Goal: Obtain resource: Obtain resource

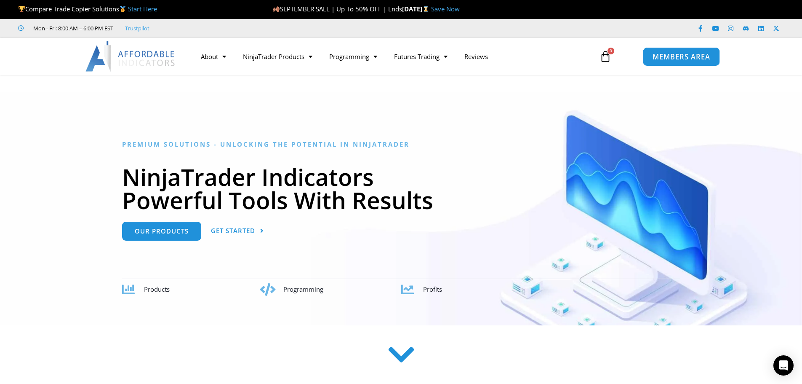
click at [675, 56] on span "MEMBERS AREA" at bounding box center [682, 56] width 58 height 7
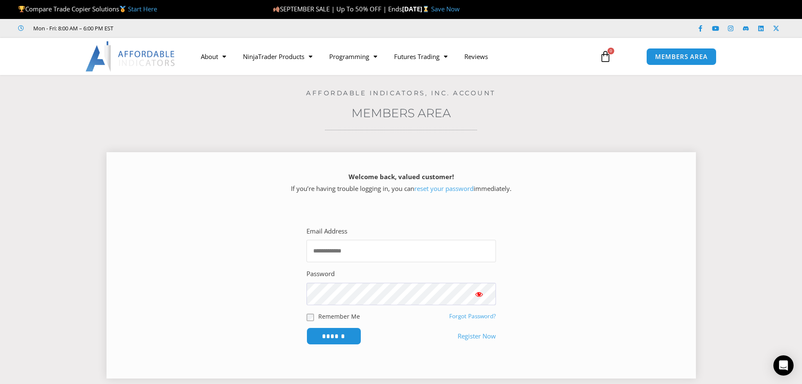
click at [397, 253] on input "Email Address" at bounding box center [401, 251] width 189 height 22
type input "**********"
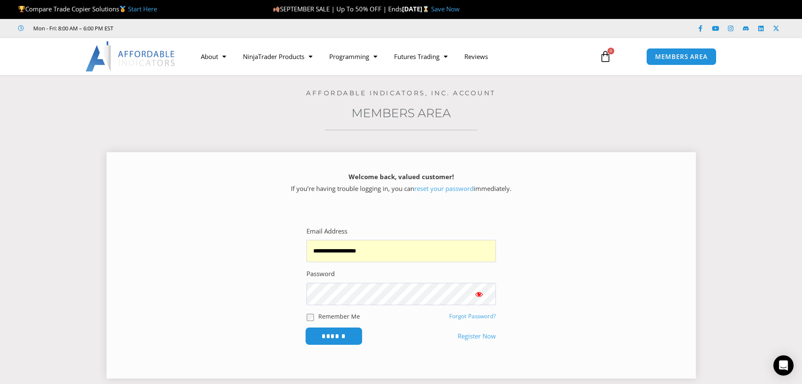
click at [337, 333] on input "******" at bounding box center [334, 336] width 58 height 18
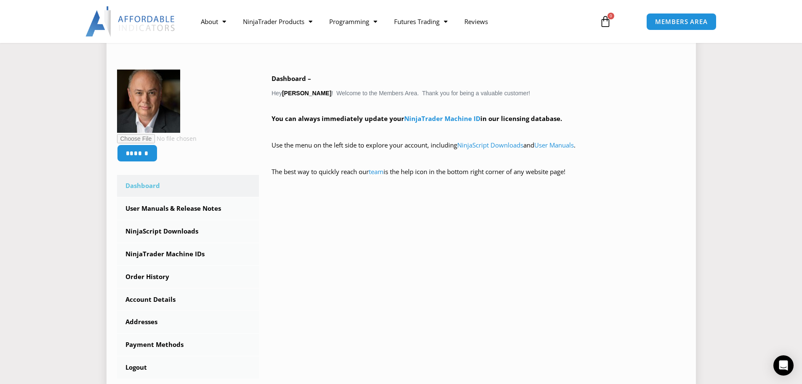
scroll to position [84, 0]
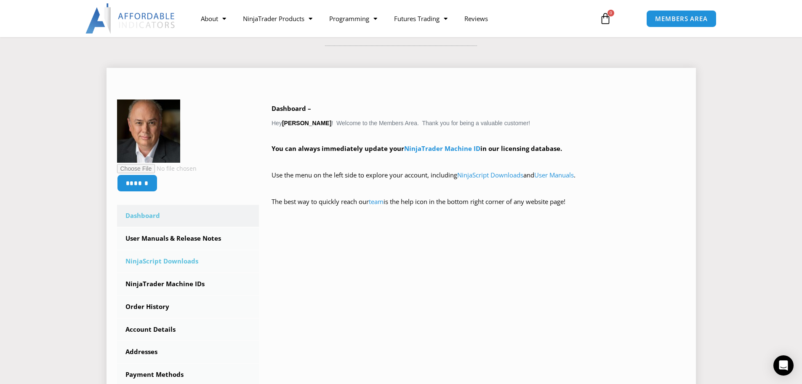
click at [175, 262] on link "NinjaScript Downloads" at bounding box center [188, 261] width 142 height 22
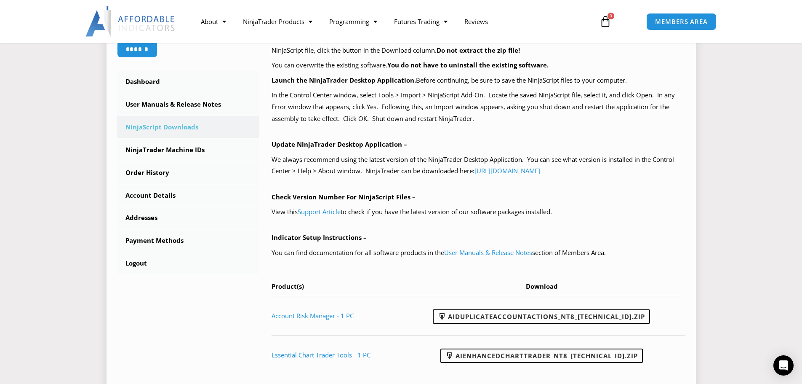
scroll to position [168, 0]
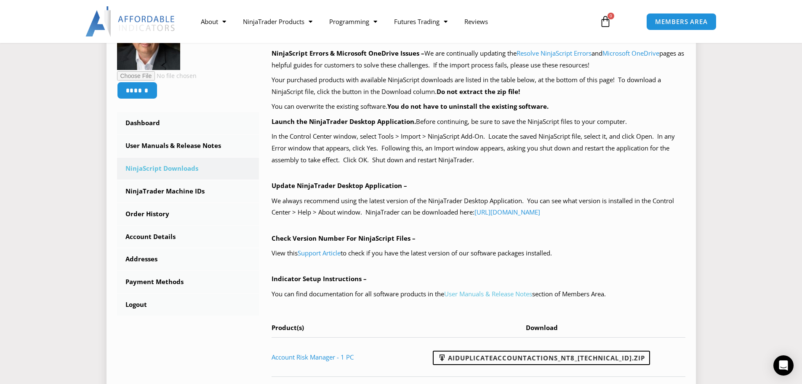
click at [522, 293] on link "User Manuals & Release Notes" at bounding box center [488, 293] width 88 height 8
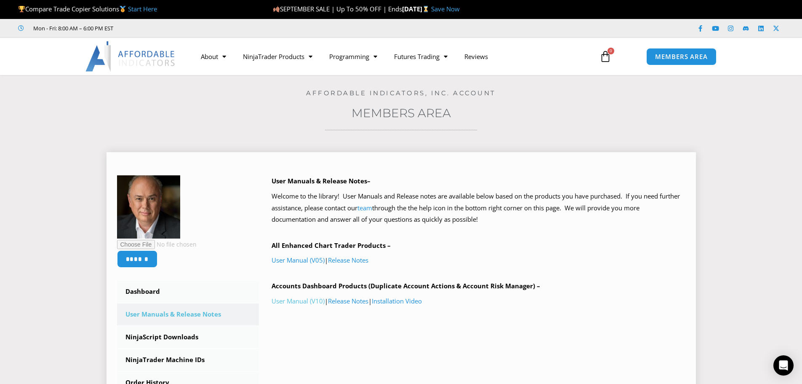
click at [307, 301] on link "User Manual (V10)" at bounding box center [298, 300] width 53 height 8
click at [356, 260] on link "Release Notes" at bounding box center [348, 260] width 40 height 8
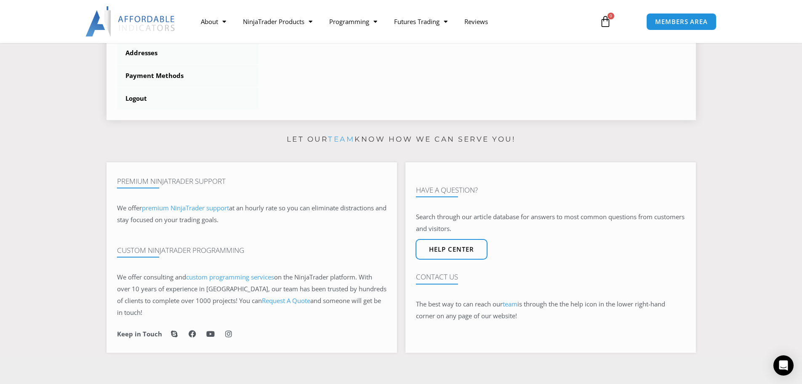
scroll to position [379, 0]
